Goal: Information Seeking & Learning: Check status

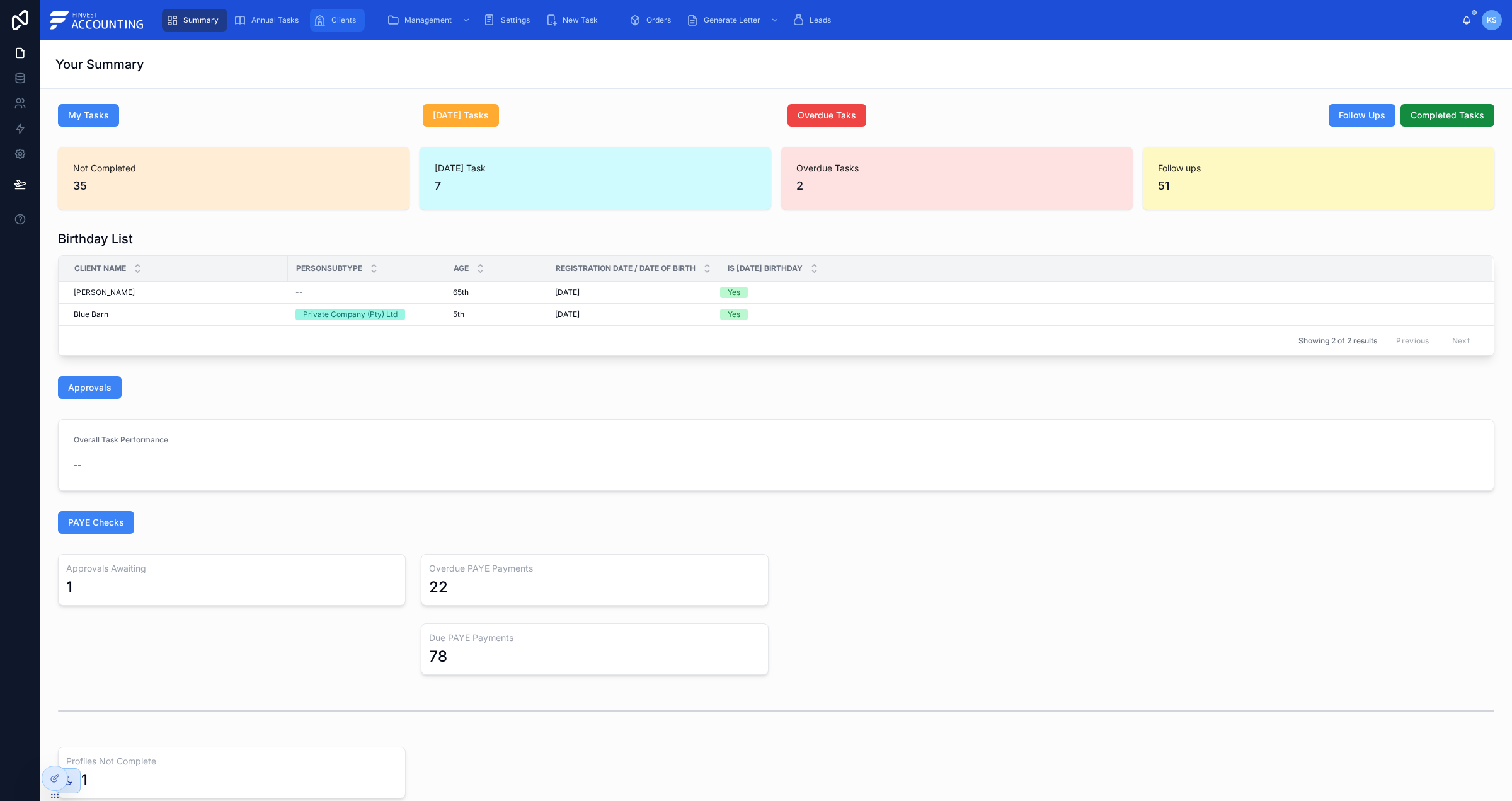
click at [349, 17] on span "Clients" at bounding box center [344, 20] width 24 height 10
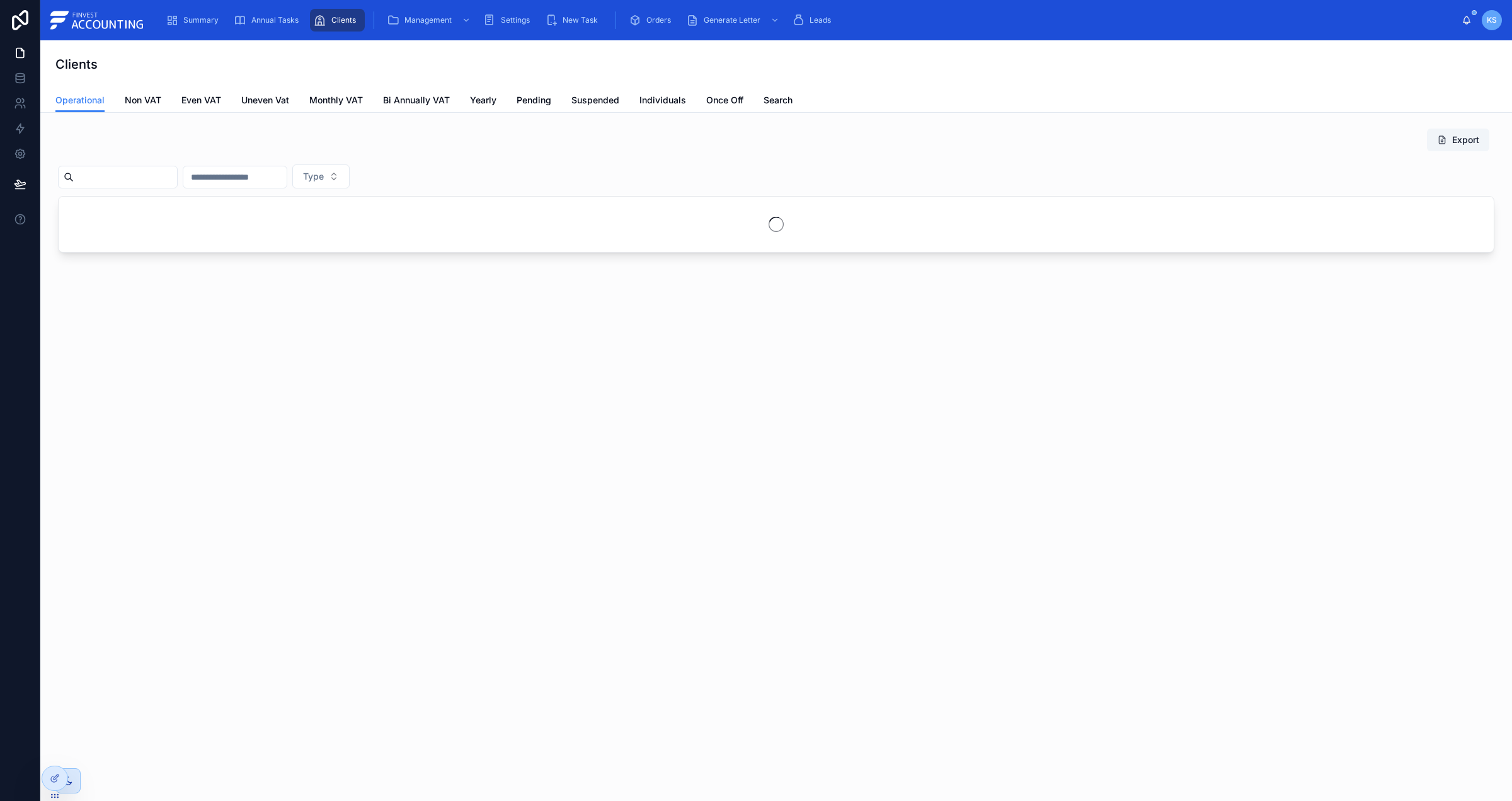
click at [167, 174] on input "text" at bounding box center [125, 177] width 103 height 17
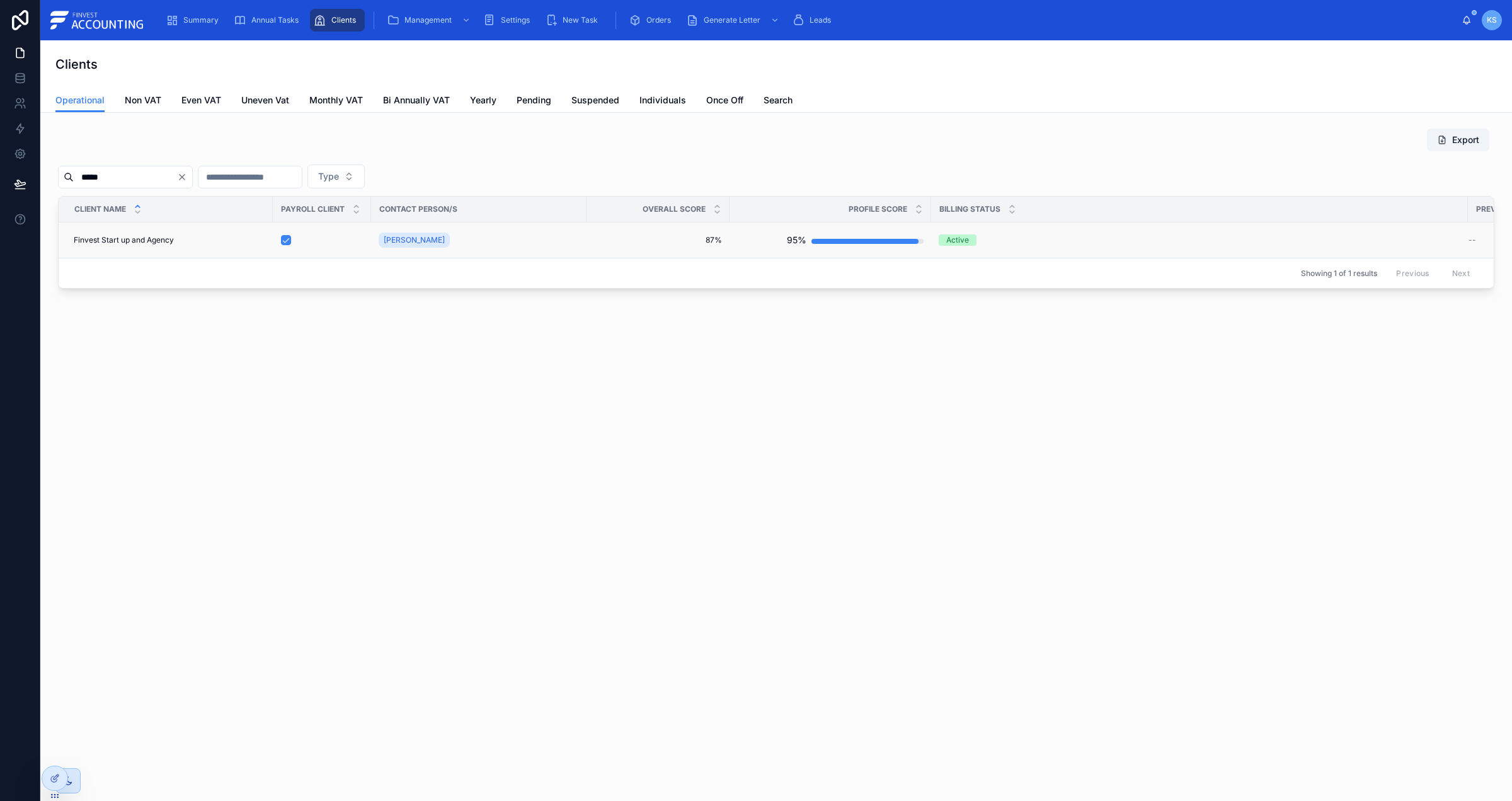
type input "*****"
click at [107, 238] on span "Finvest Start up and Agency" at bounding box center [123, 240] width 100 height 10
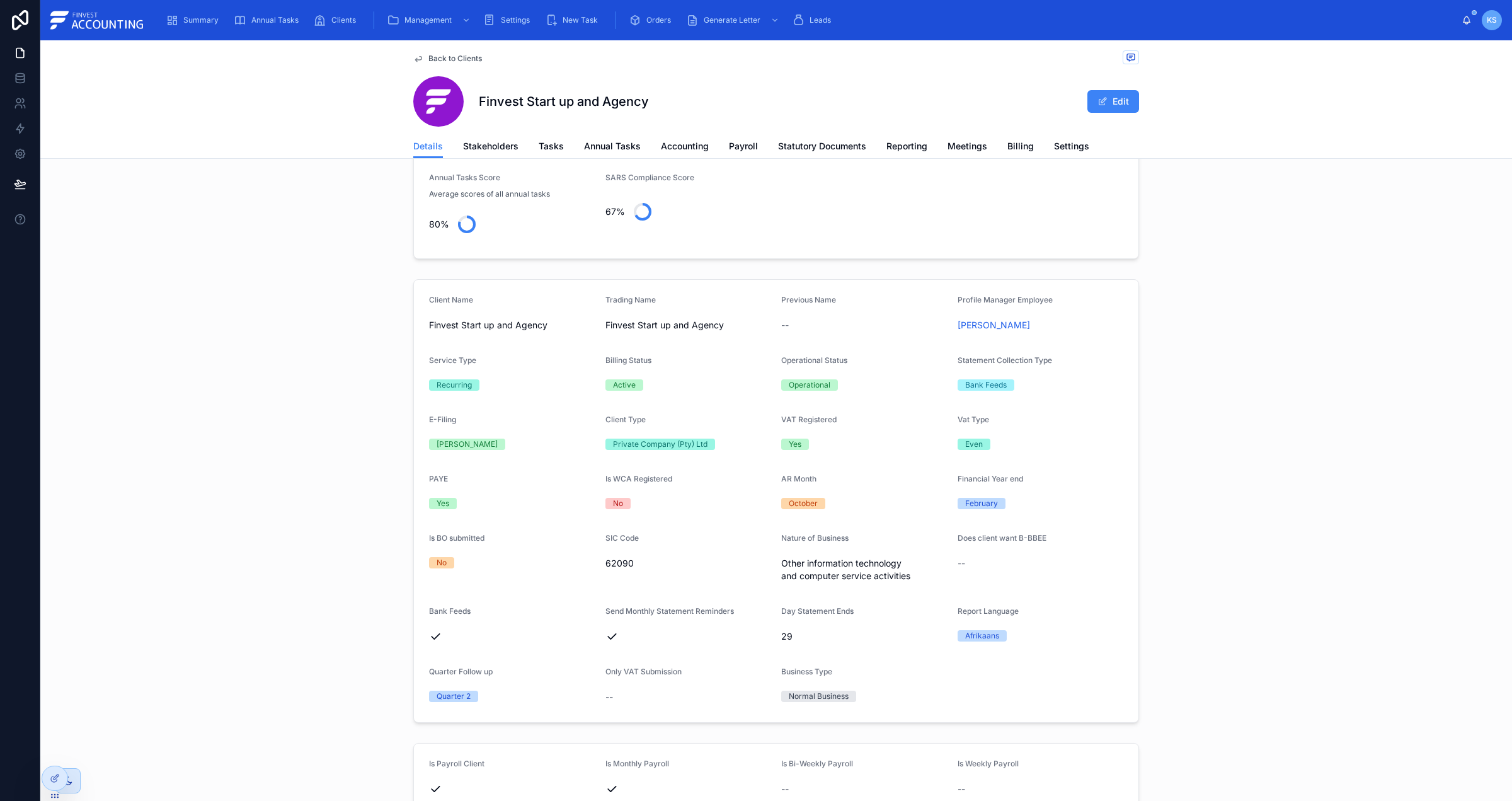
scroll to position [187, 0]
click at [1113, 106] on button "Edit" at bounding box center [1114, 101] width 52 height 22
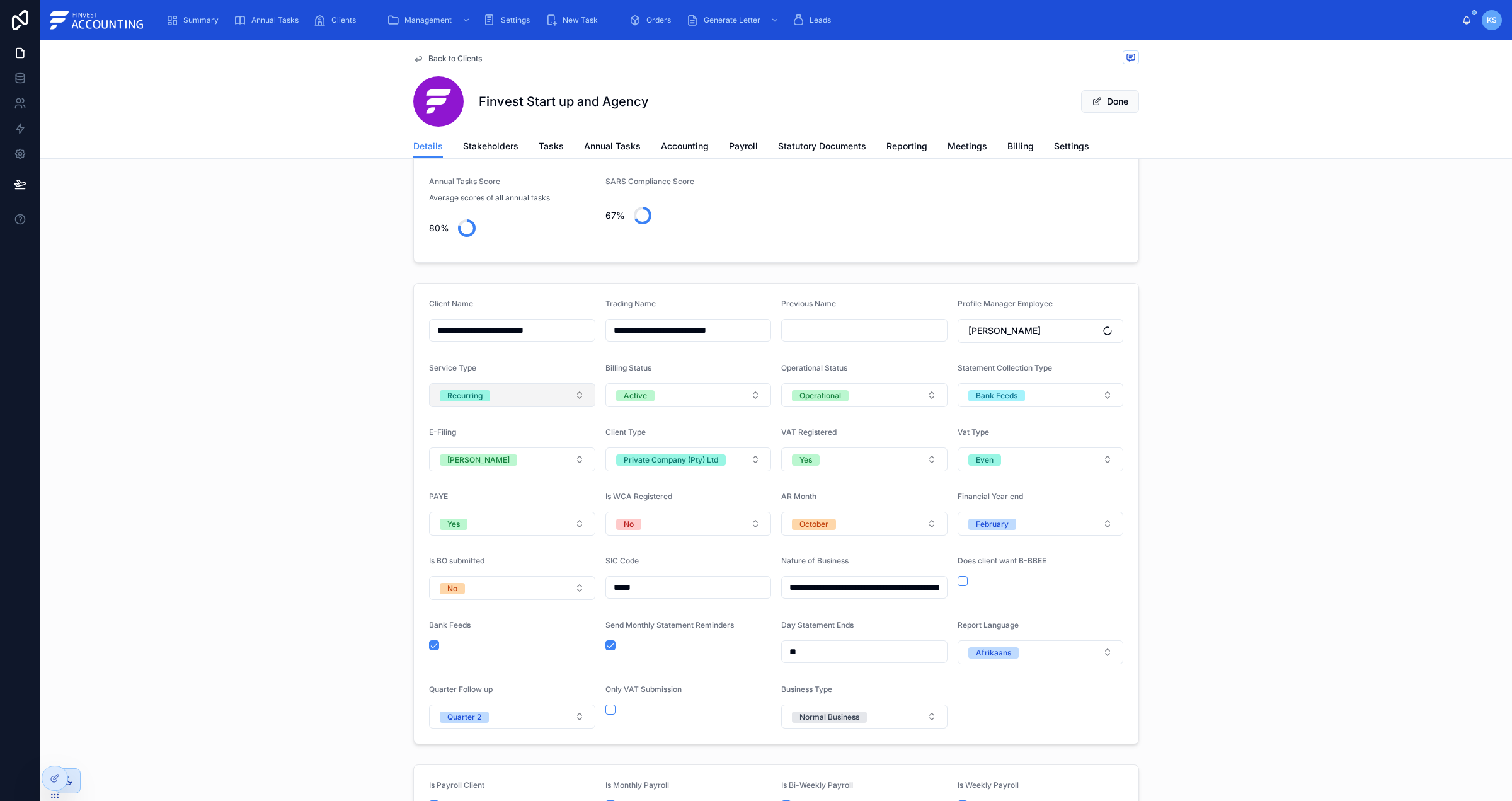
click at [570, 388] on button "Recurring" at bounding box center [512, 395] width 166 height 24
click at [550, 462] on div "Once Off" at bounding box center [511, 466] width 159 height 19
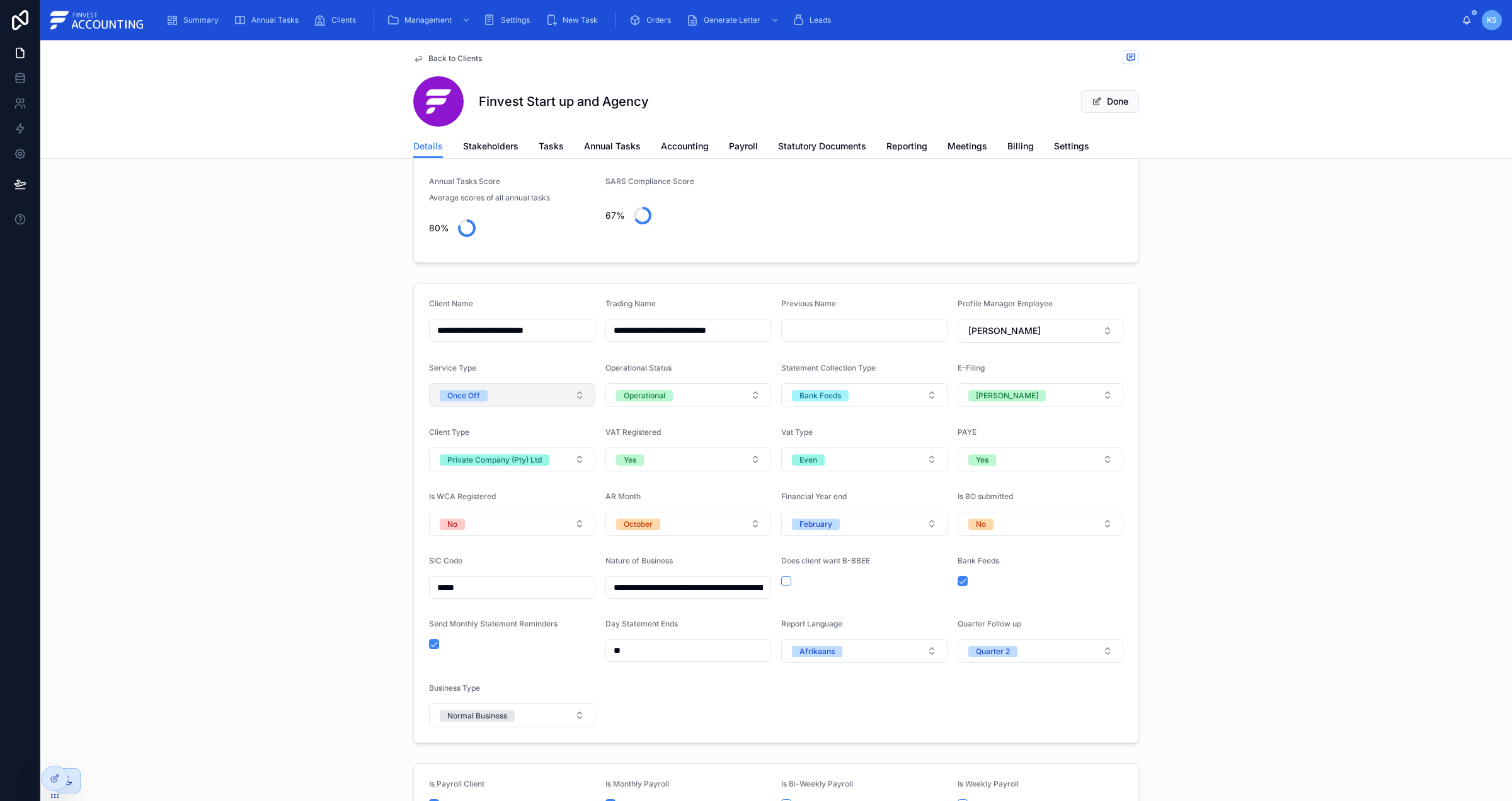
click at [523, 394] on button "Once Off" at bounding box center [512, 395] width 166 height 24
click at [522, 483] on div "Recurring" at bounding box center [511, 485] width 159 height 19
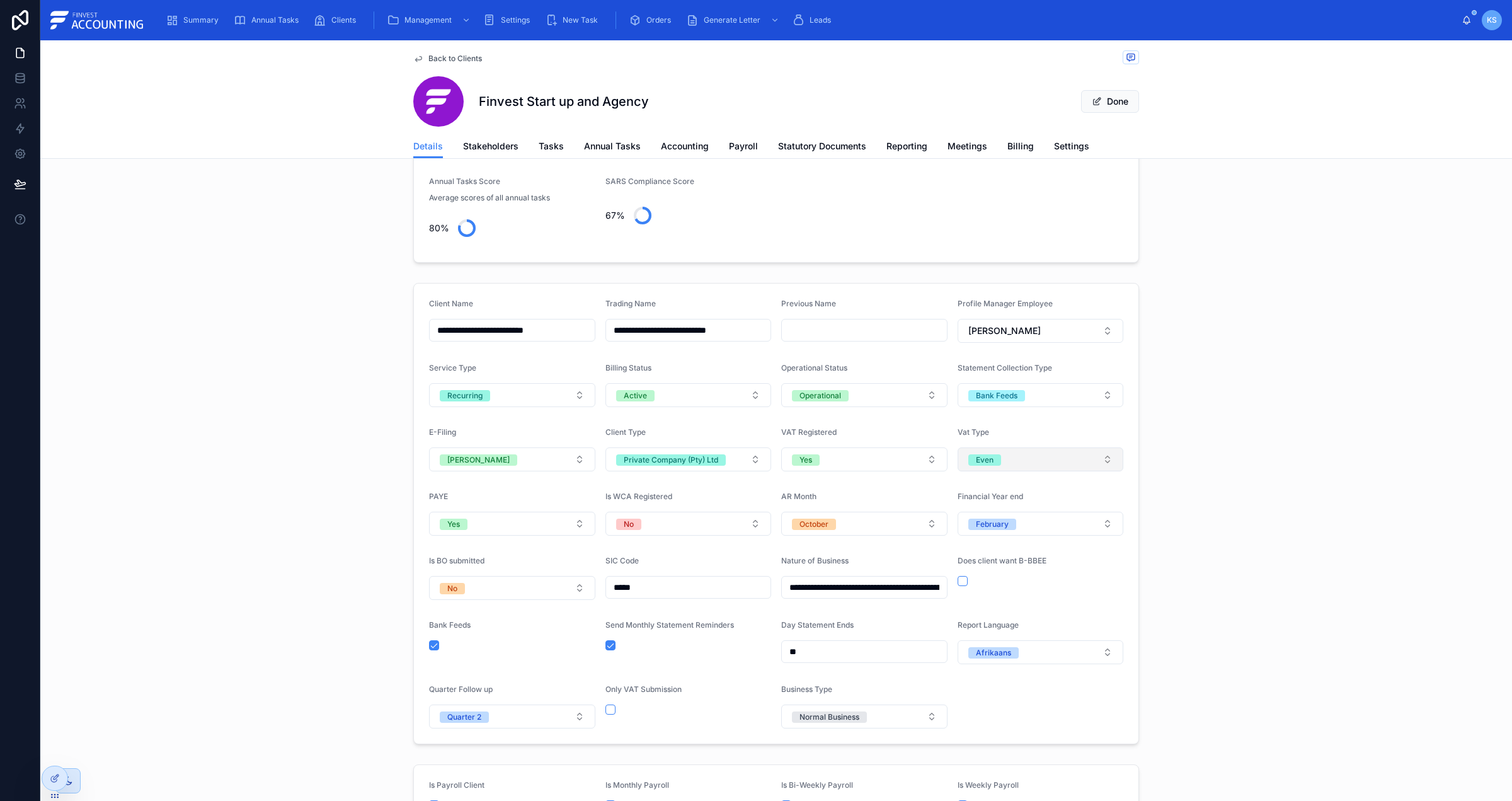
click at [988, 456] on div "Even" at bounding box center [985, 460] width 17 height 12
click at [902, 460] on button "Yes" at bounding box center [864, 459] width 166 height 24
click at [863, 547] on div "No" at bounding box center [864, 550] width 159 height 19
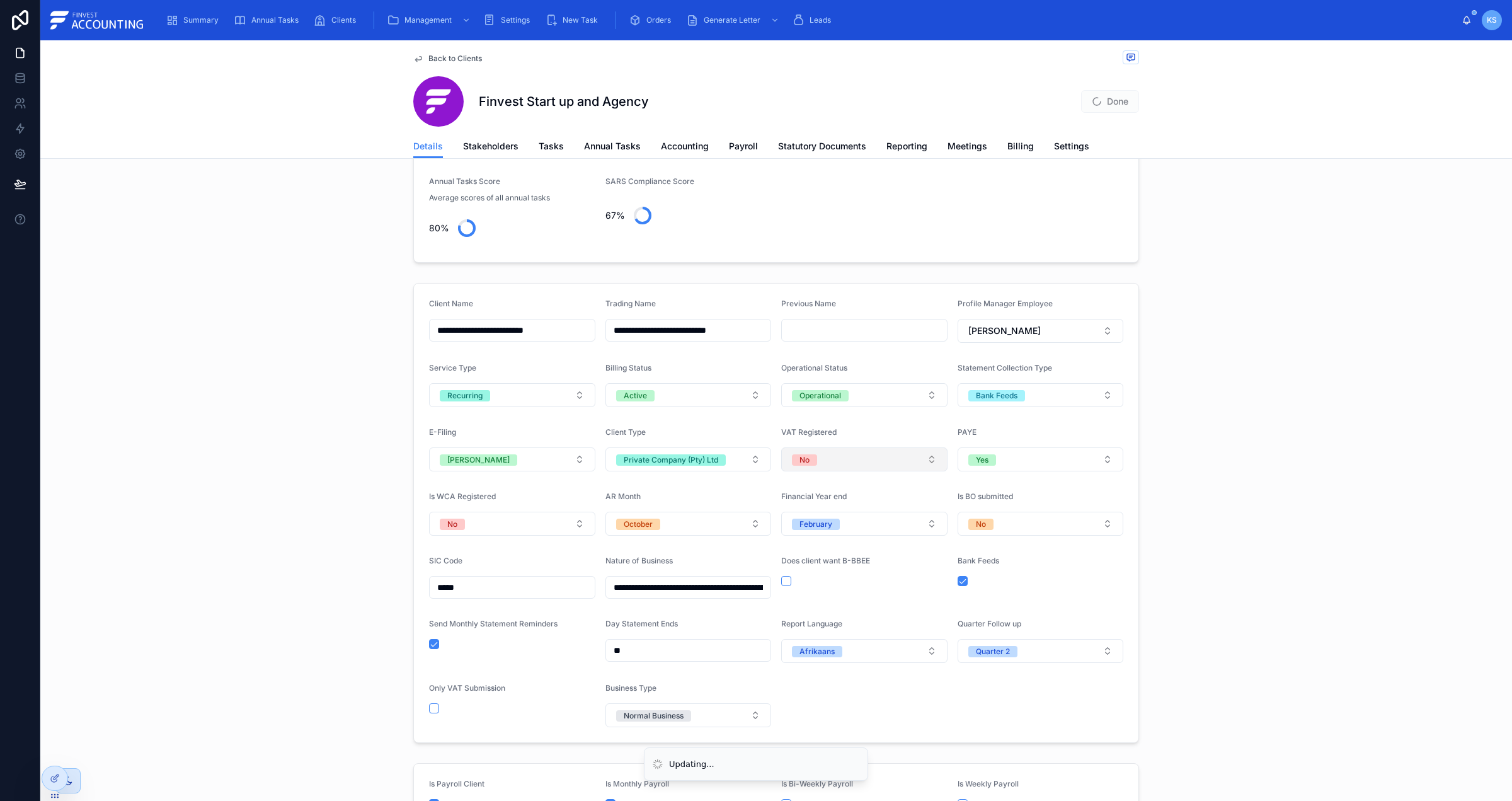
click at [908, 467] on button "No" at bounding box center [864, 459] width 166 height 24
click at [899, 528] on div "Yes" at bounding box center [864, 530] width 159 height 19
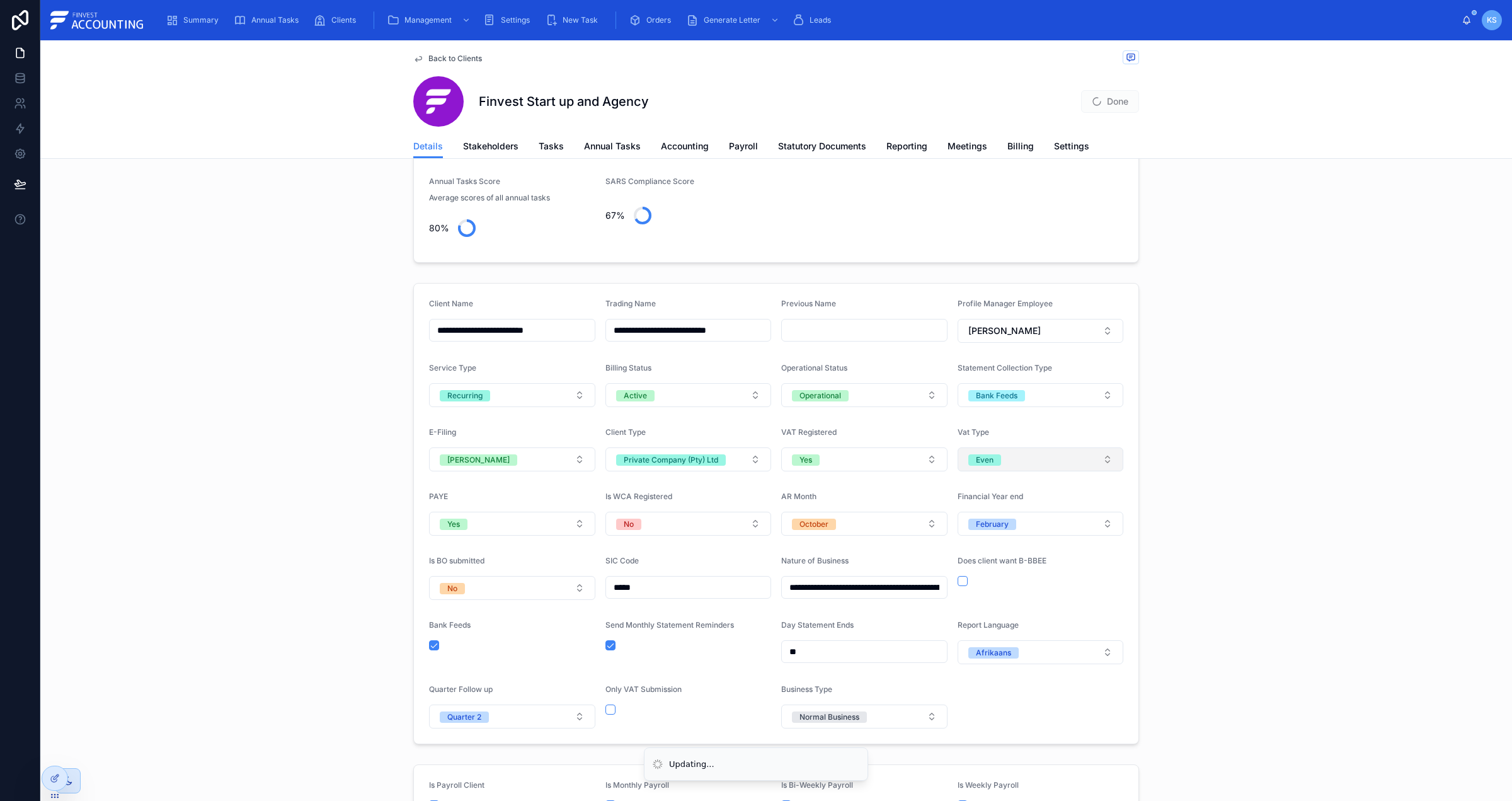
click at [994, 469] on button "Even" at bounding box center [1040, 459] width 166 height 24
drag, startPoint x: 978, startPoint y: 434, endPoint x: 990, endPoint y: 434, distance: 12.0
click at [990, 434] on form "**********" at bounding box center [777, 514] width 725 height 460
click at [780, 431] on form "**********" at bounding box center [777, 514] width 725 height 460
drag, startPoint x: 852, startPoint y: 434, endPoint x: 863, endPoint y: 435, distance: 11.0
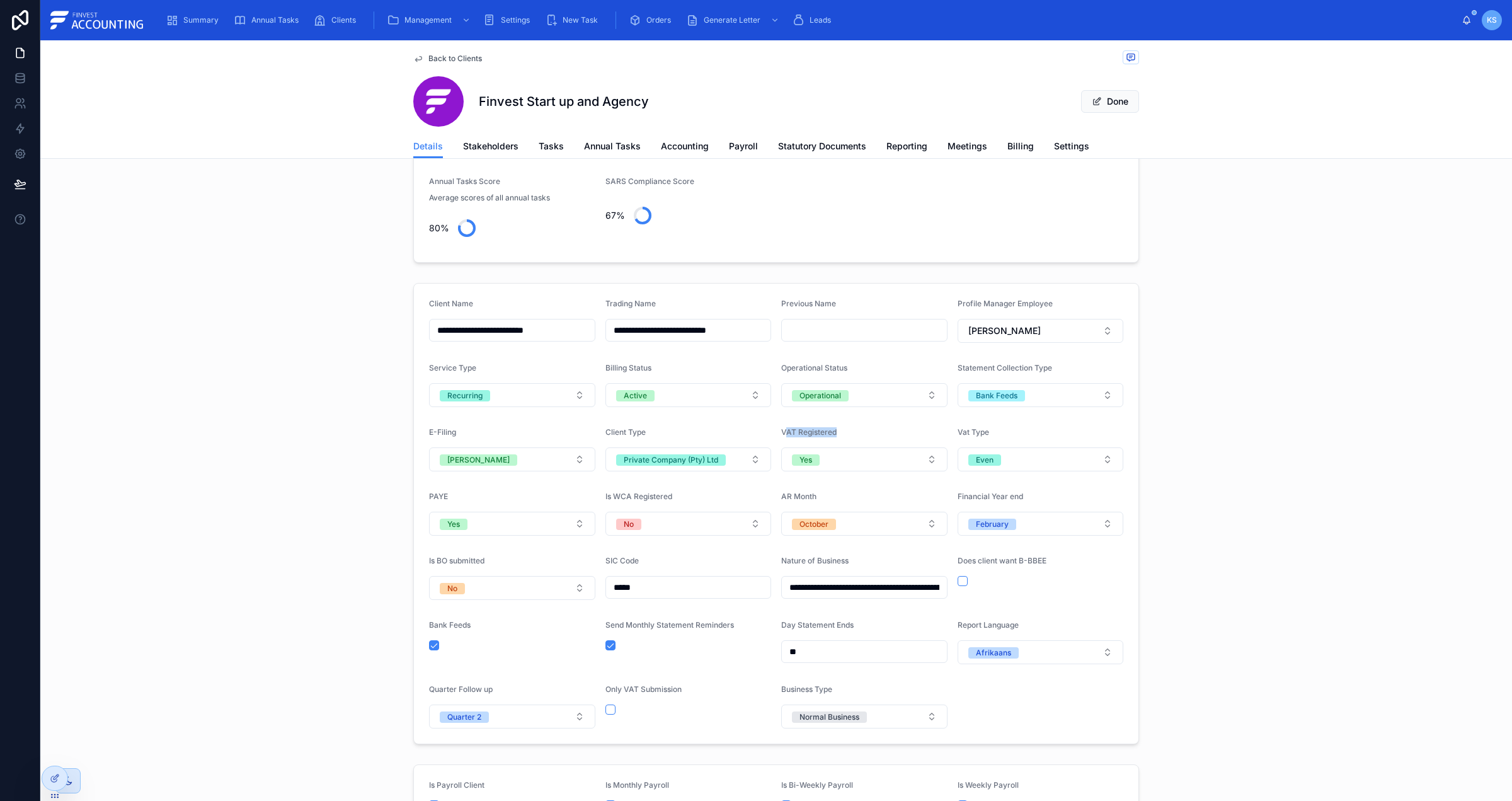
click at [863, 435] on div "VAT Registered" at bounding box center [864, 434] width 166 height 15
click at [1013, 460] on button "Even" at bounding box center [1040, 459] width 166 height 24
drag, startPoint x: 1002, startPoint y: 430, endPoint x: 982, endPoint y: 434, distance: 20.4
click at [1003, 429] on div "Vat Type" at bounding box center [1040, 434] width 166 height 15
click at [846, 467] on button "Yes" at bounding box center [864, 459] width 166 height 24
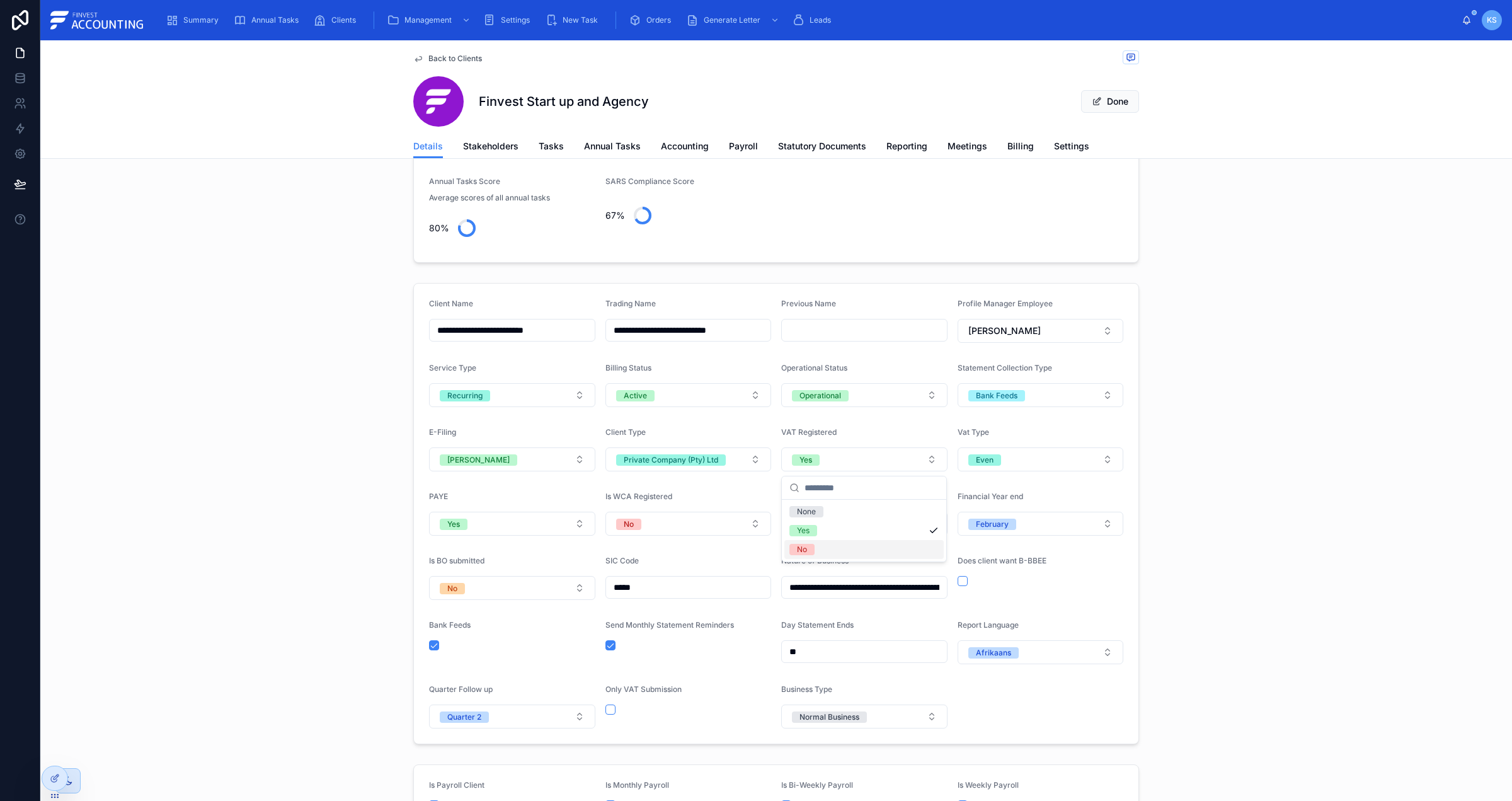
click at [839, 552] on div "No" at bounding box center [864, 550] width 159 height 19
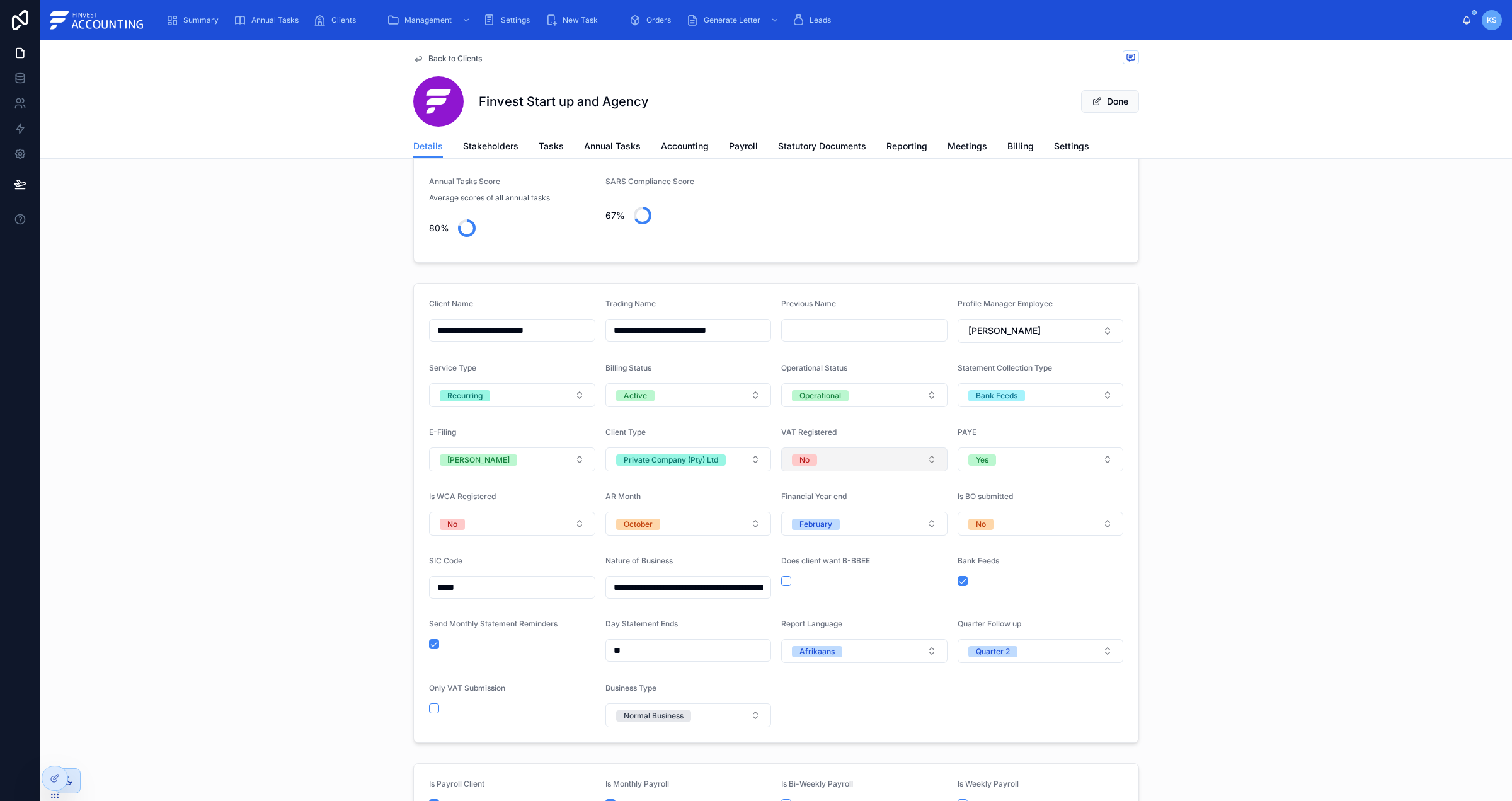
click at [854, 467] on button "No" at bounding box center [864, 459] width 166 height 24
click at [856, 524] on div "Yes" at bounding box center [864, 530] width 159 height 19
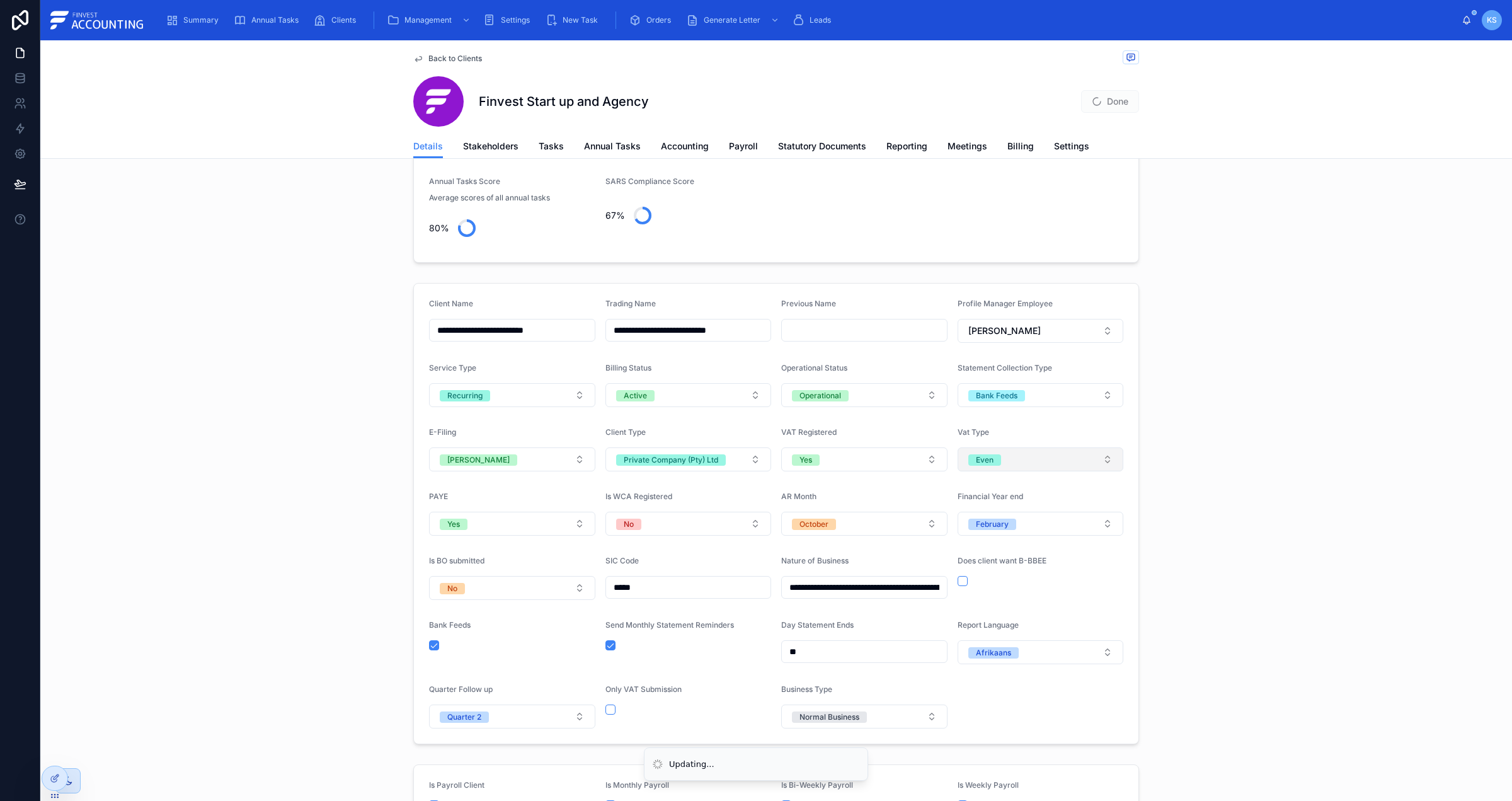
click at [1006, 462] on button "Even" at bounding box center [1040, 459] width 166 height 24
click at [1492, 22] on span "KS" at bounding box center [1492, 20] width 10 height 10
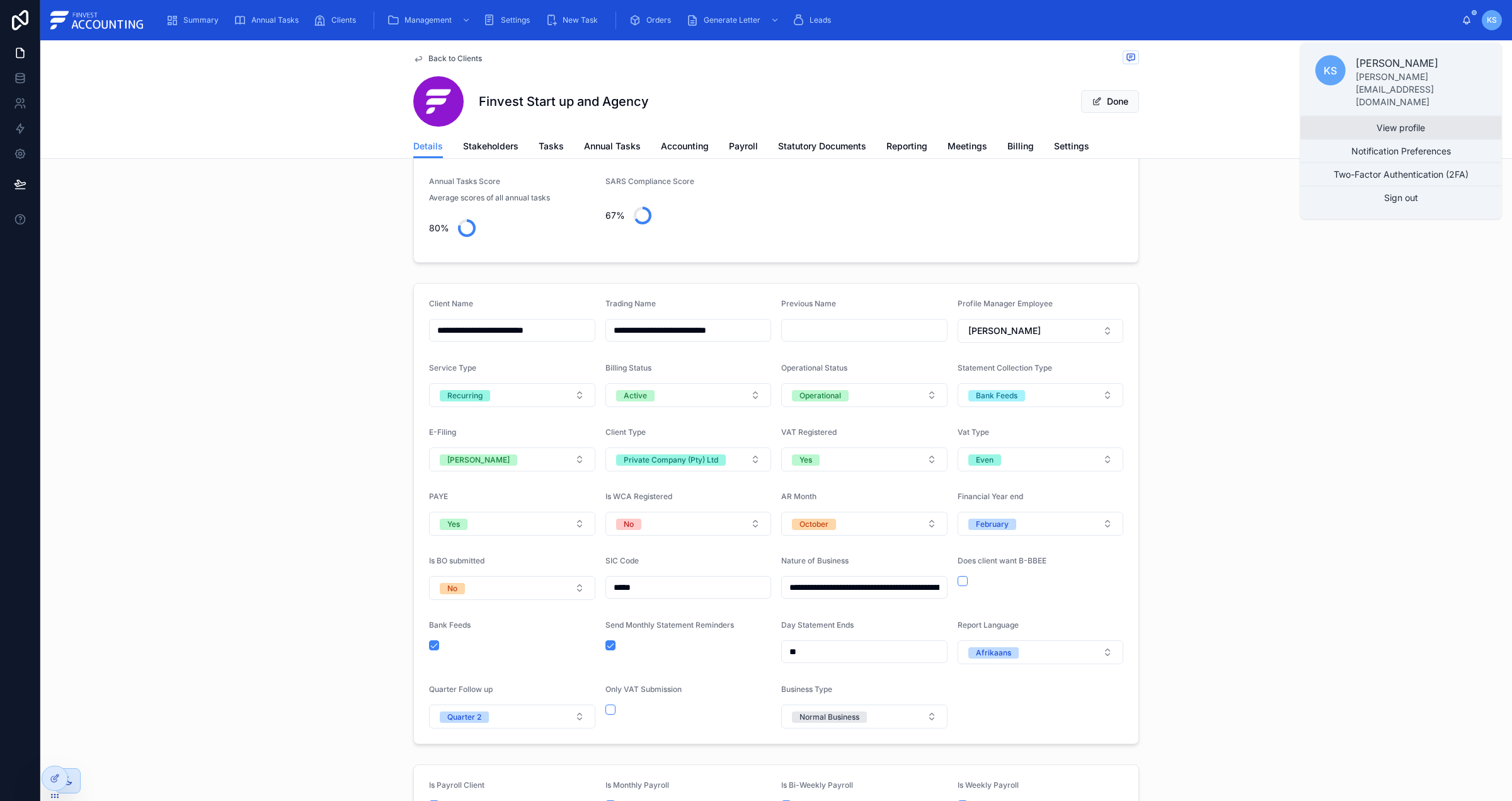
click at [1449, 117] on link "View profile" at bounding box center [1401, 127] width 202 height 22
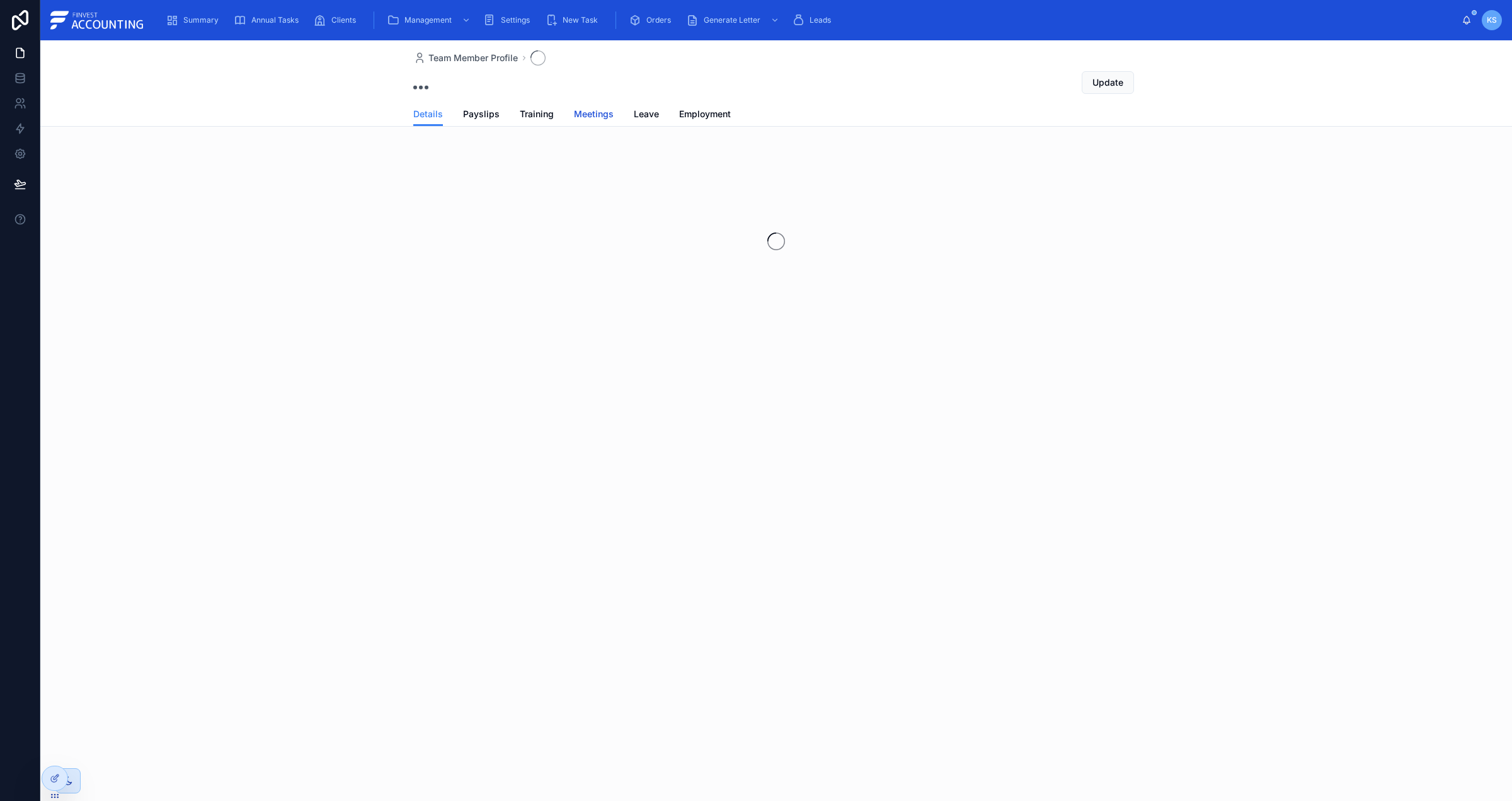
click at [594, 116] on span "Meetings" at bounding box center [594, 114] width 40 height 12
click at [339, 18] on span "Clients" at bounding box center [344, 20] width 24 height 10
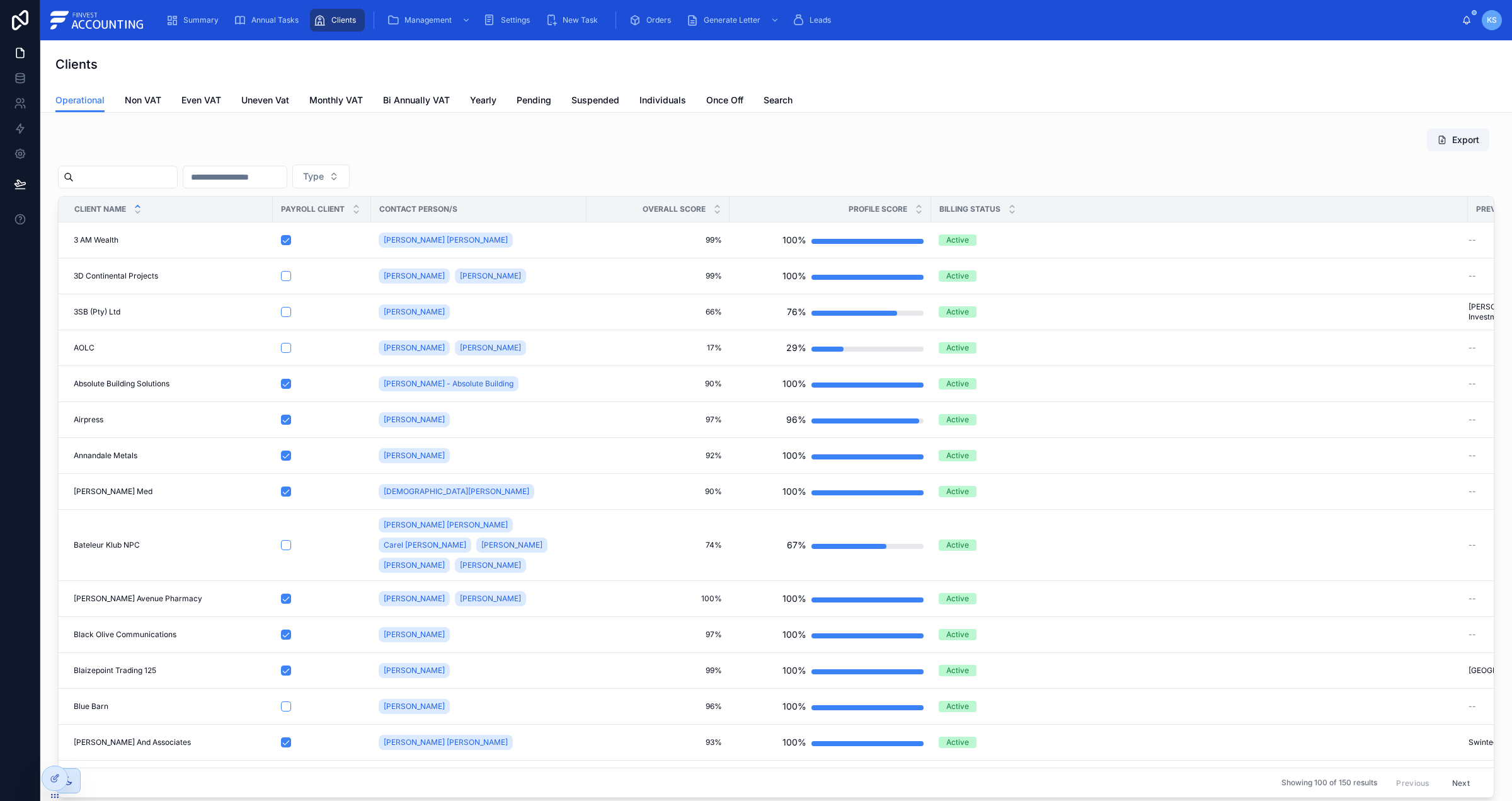
type input "*"
click at [148, 176] on input "*" at bounding box center [125, 177] width 103 height 17
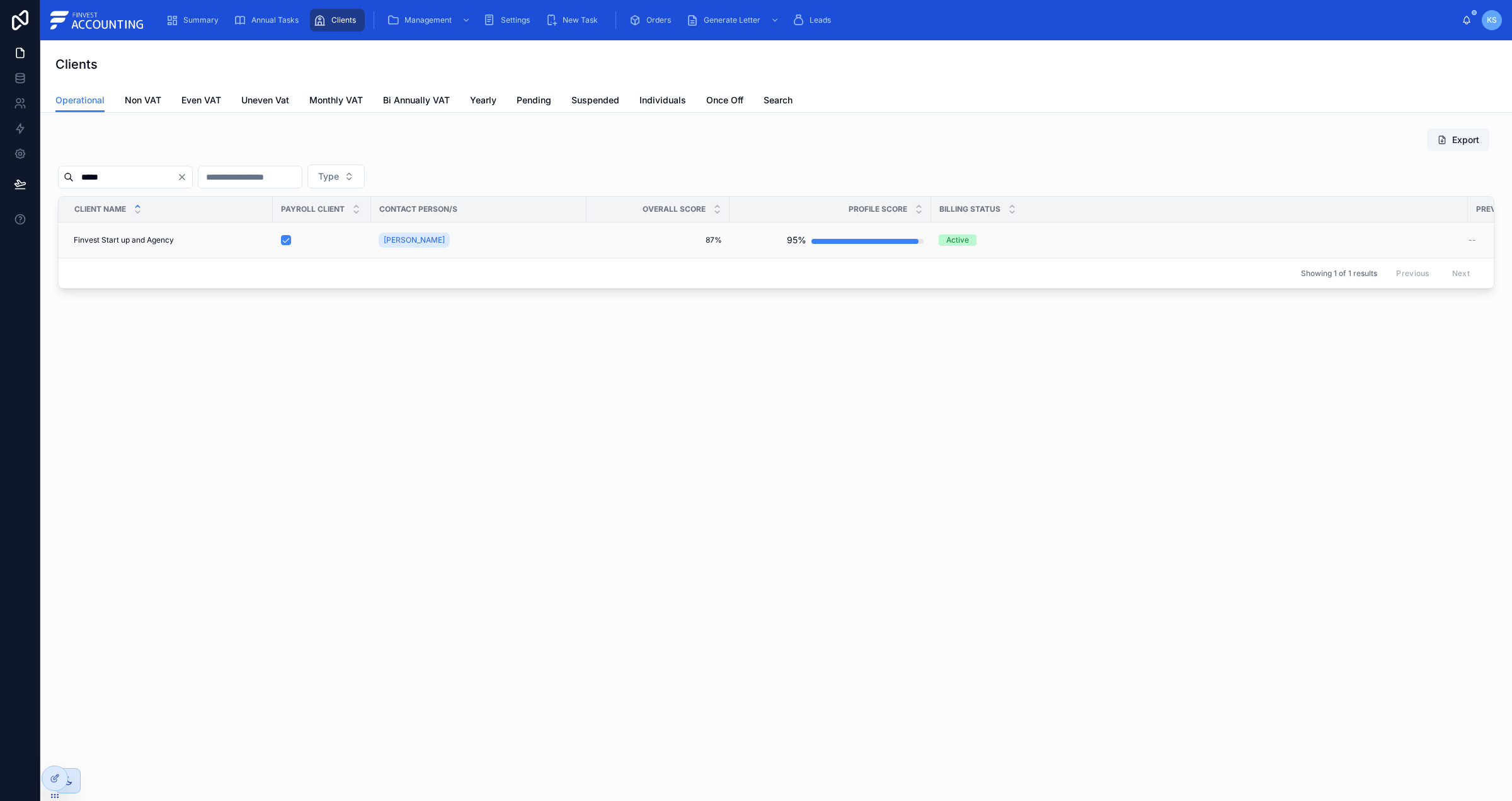
type input "*****"
click at [148, 238] on span "Finvest Start up and Agency" at bounding box center [123, 240] width 100 height 10
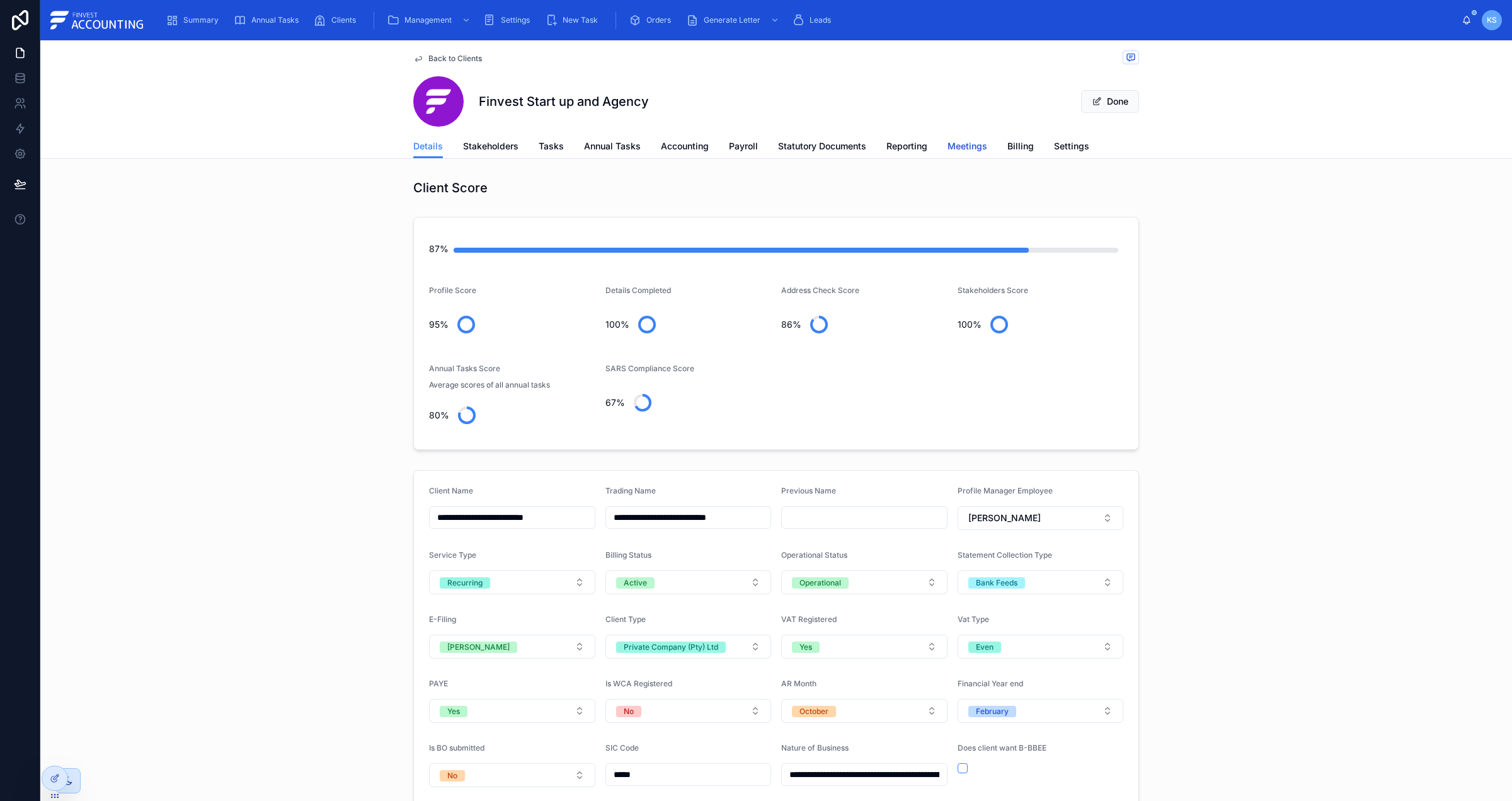
click at [972, 148] on span "Meetings" at bounding box center [967, 146] width 40 height 12
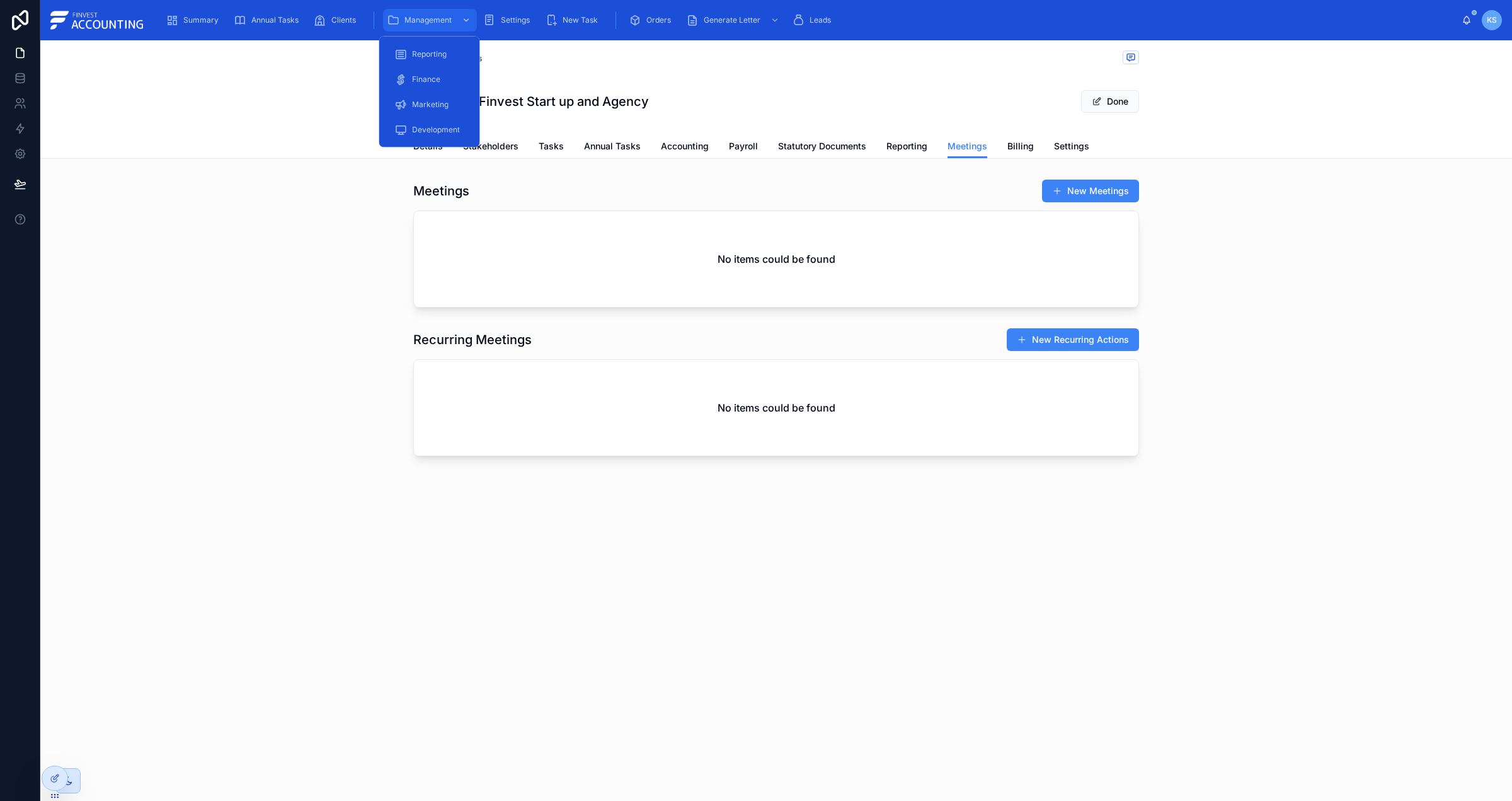
click at [457, 19] on div "scrollable content" at bounding box center [465, 20] width 17 height 20
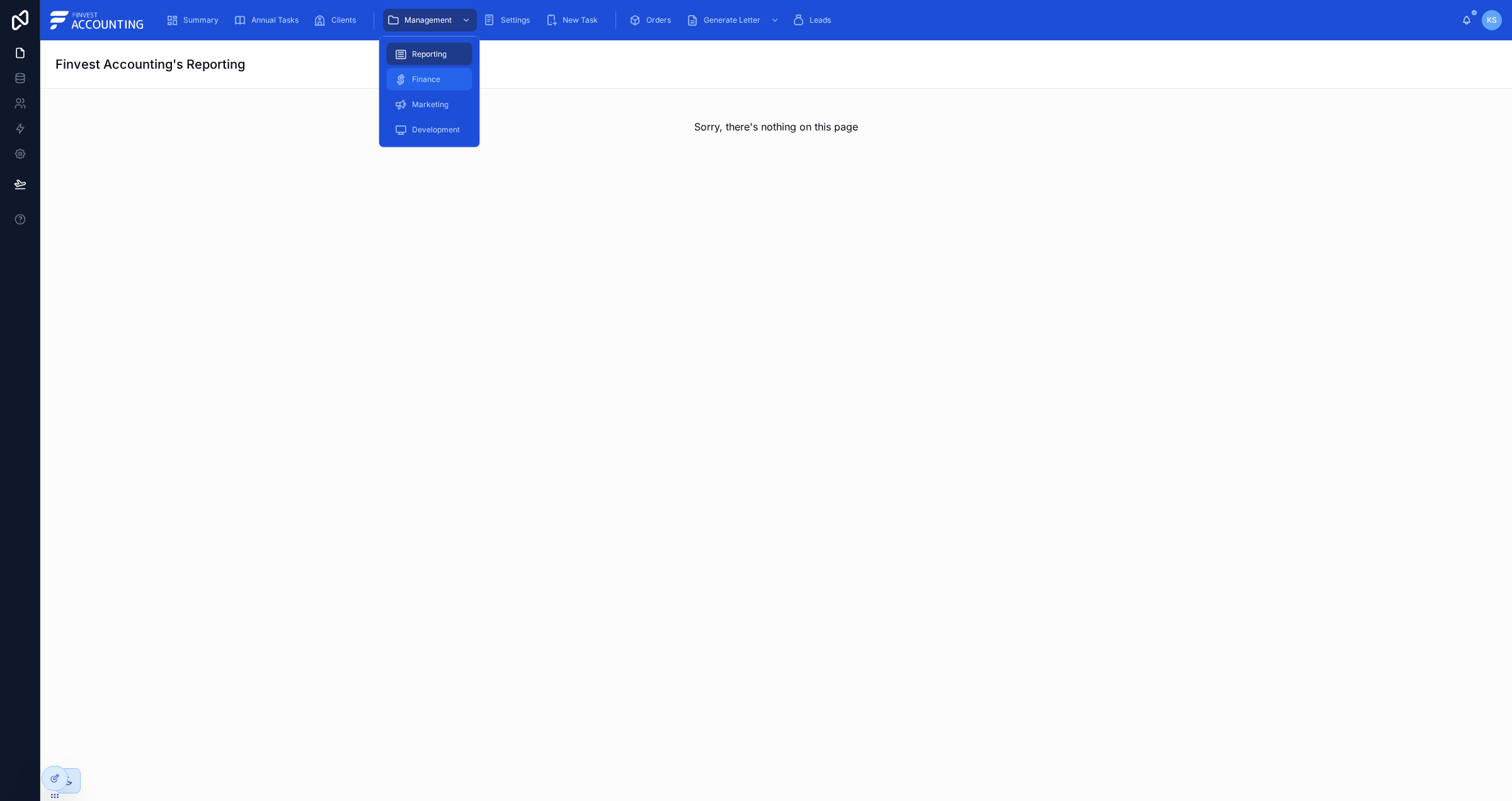
click at [449, 73] on div "Finance" at bounding box center [429, 79] width 71 height 20
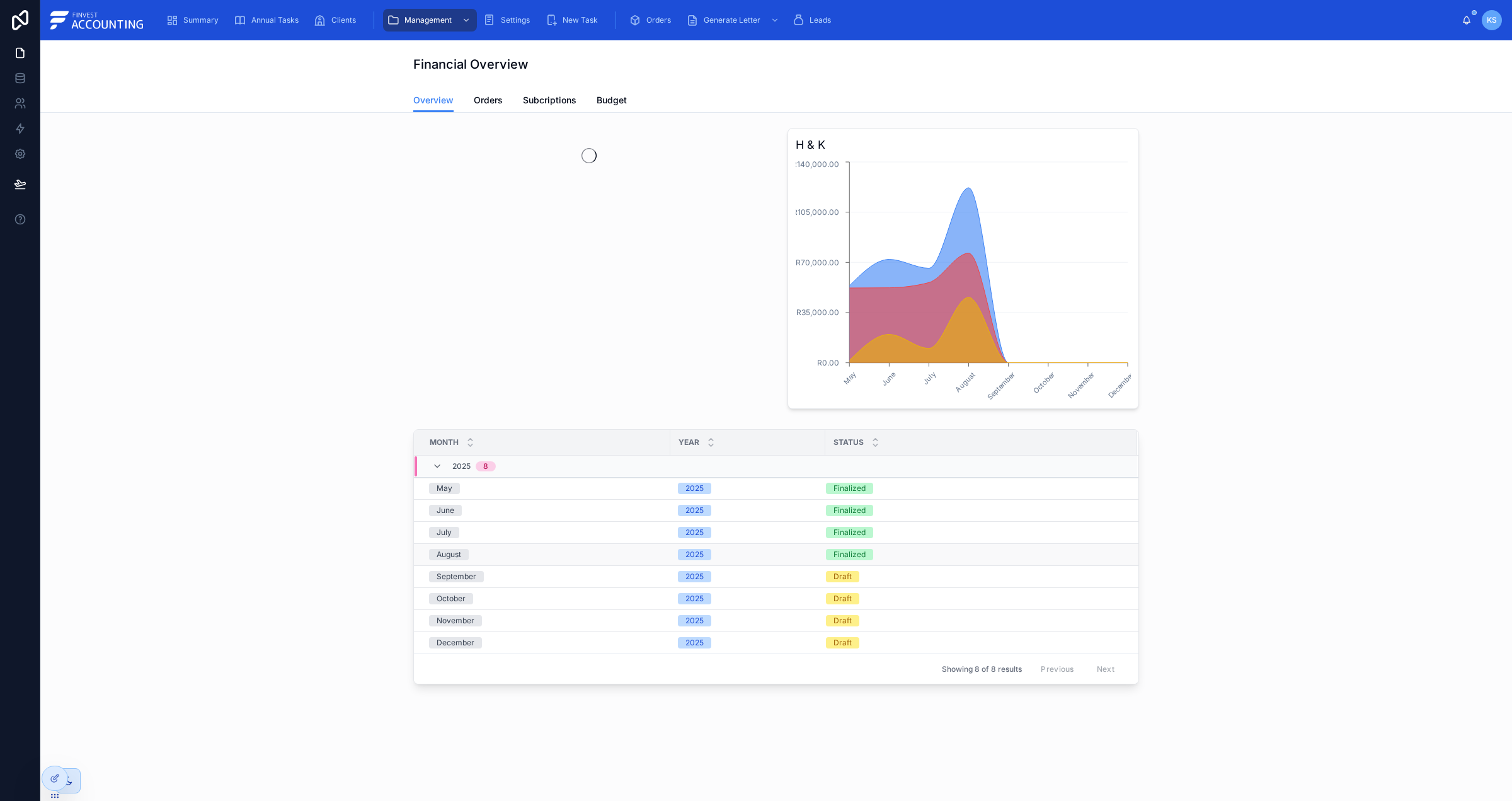
click at [719, 550] on div "2025" at bounding box center [748, 555] width 140 height 12
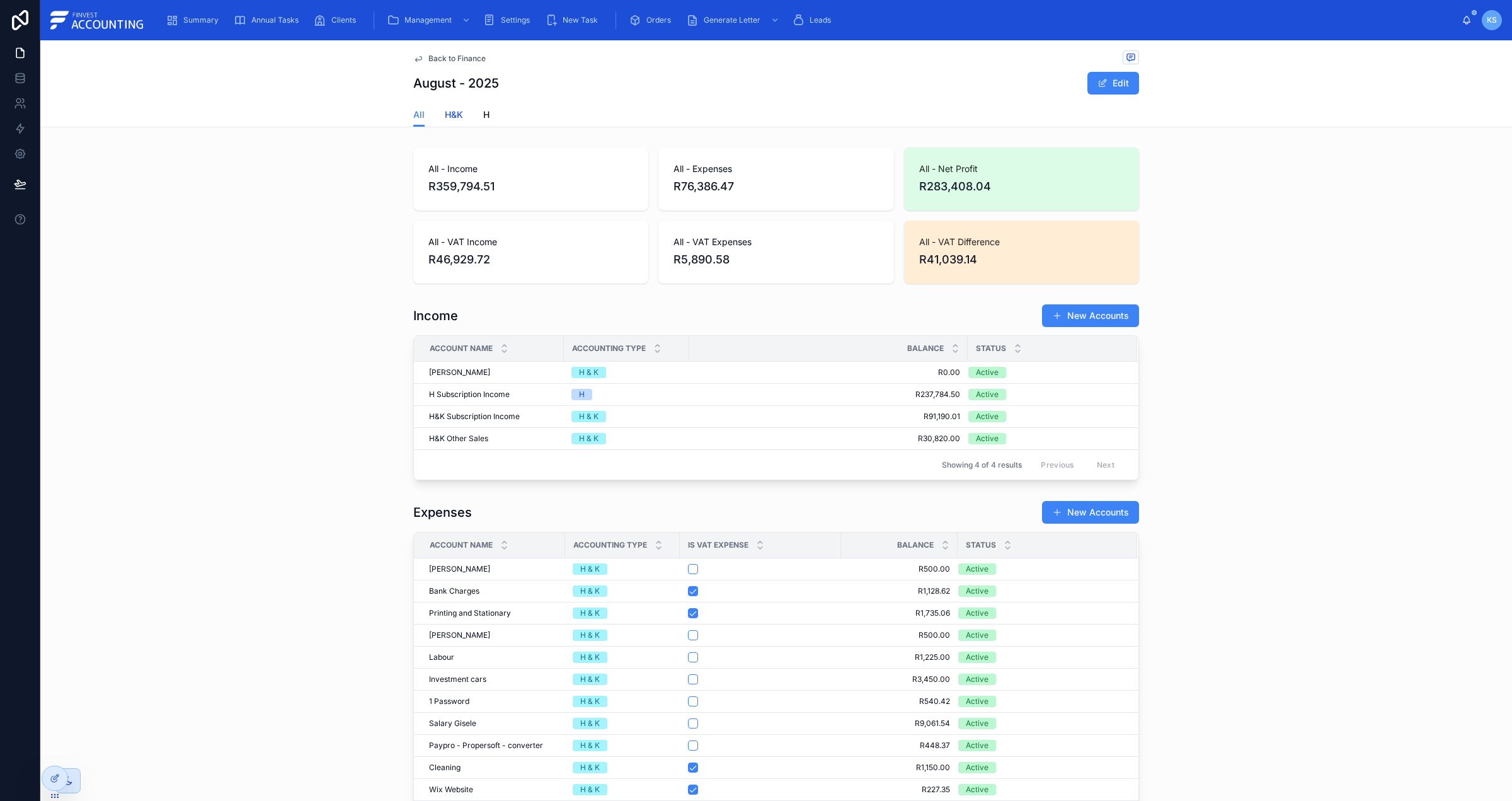
click at [449, 116] on span "H&K" at bounding box center [453, 114] width 18 height 12
